Goal: Information Seeking & Learning: Understand process/instructions

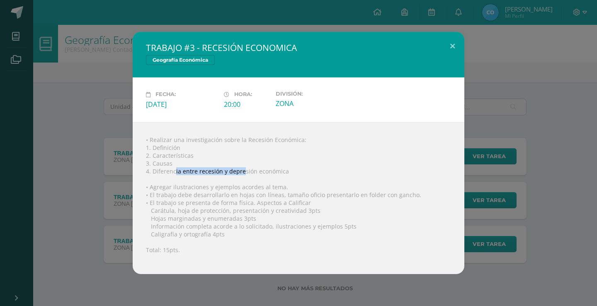
drag, startPoint x: 196, startPoint y: 174, endPoint x: 243, endPoint y: 172, distance: 46.4
click at [243, 172] on div "• Realizar una investigación sobre la Recesión Económica: 1. Definición 2. Cara…" at bounding box center [298, 198] width 331 height 152
click at [164, 186] on div "• Realizar una investigación sobre la Recesión Económica: 1. Definición 2. Cara…" at bounding box center [298, 198] width 331 height 152
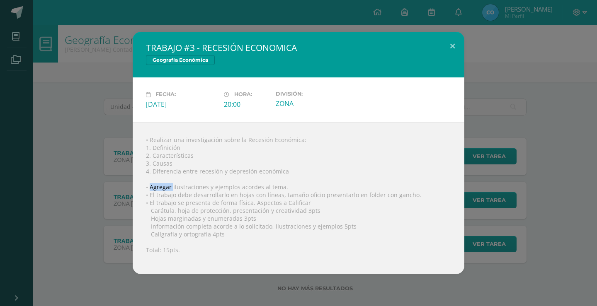
click at [164, 186] on div "• Realizar una investigación sobre la Recesión Económica: 1. Definición 2. Cara…" at bounding box center [298, 198] width 331 height 152
click at [163, 185] on div "• Realizar una investigación sobre la Recesión Económica: 1. Definición 2. Cara…" at bounding box center [298, 198] width 331 height 152
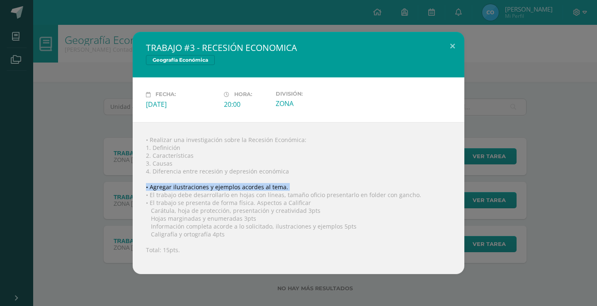
click at [163, 185] on div "• Realizar una investigación sobre la Recesión Económica: 1. Definición 2. Cara…" at bounding box center [298, 198] width 331 height 152
